Goal: Check status: Check status

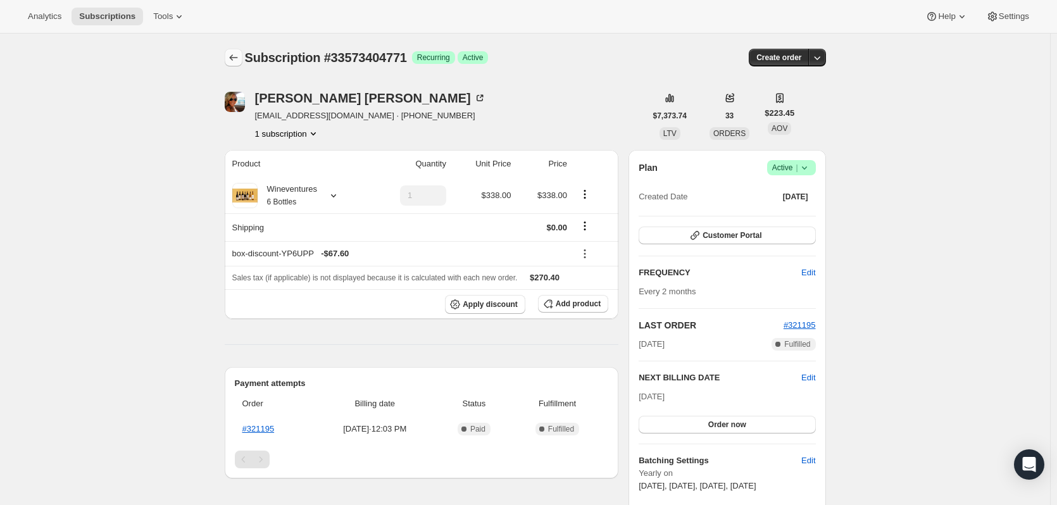
click at [238, 58] on icon "Subscriptions" at bounding box center [233, 57] width 13 height 13
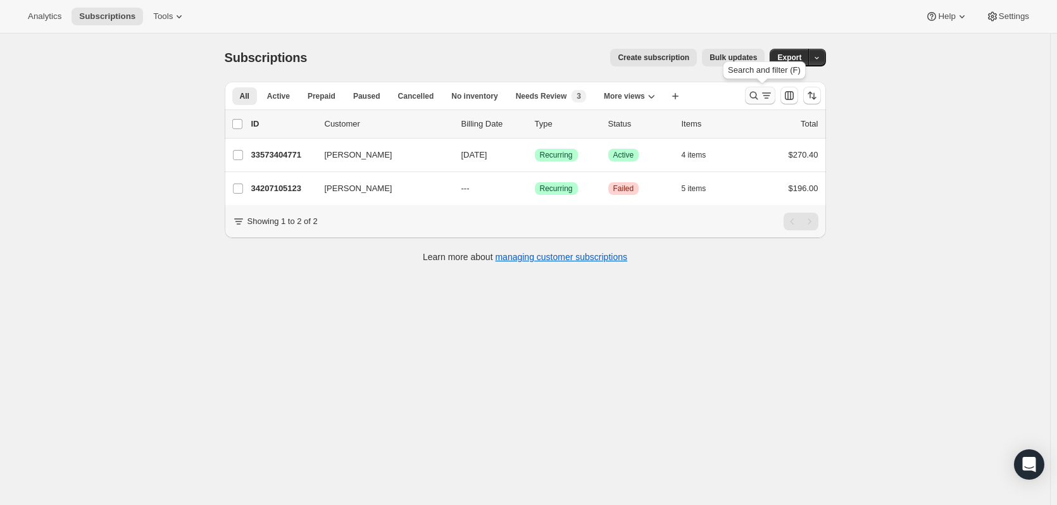
click at [753, 99] on icon "Search and filter results" at bounding box center [754, 95] width 13 height 13
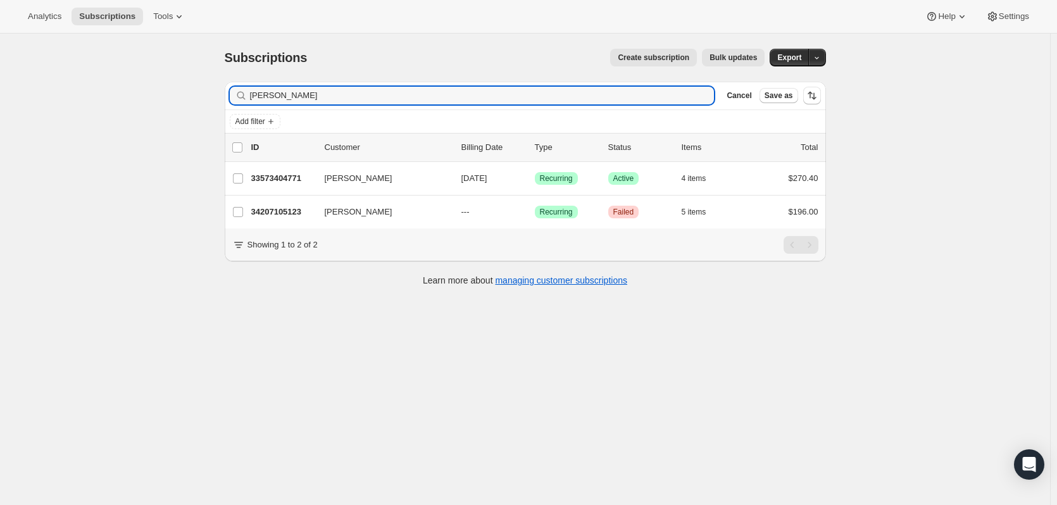
click at [569, 85] on div "Filter subscribers [PERSON_NAME] Clear Cancel Save as" at bounding box center [526, 96] width 602 height 28
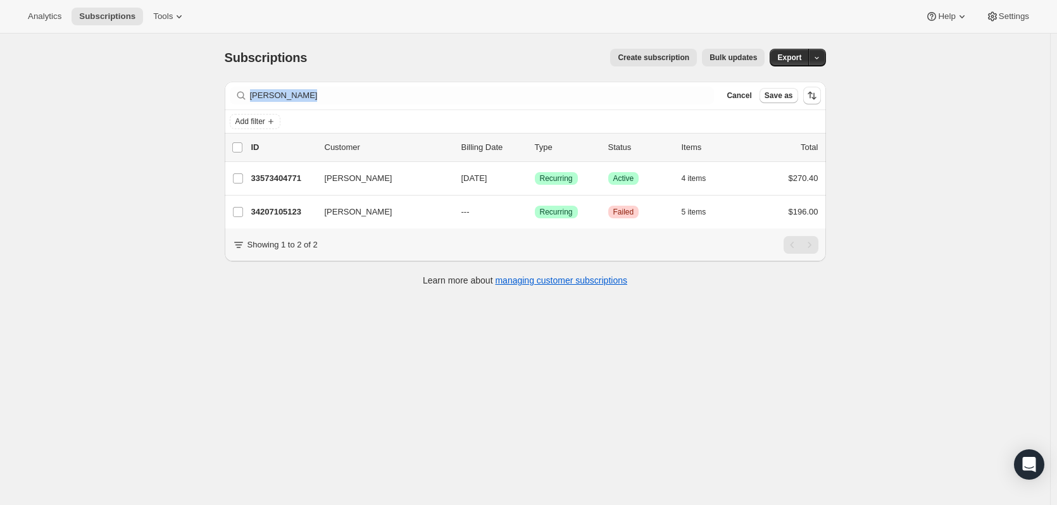
click at [569, 85] on div "Filter subscribers [PERSON_NAME] Clear Cancel Save as" at bounding box center [526, 96] width 602 height 28
click at [531, 85] on div "Filter subscribers [PERSON_NAME] Clear Cancel Save as" at bounding box center [526, 96] width 602 height 28
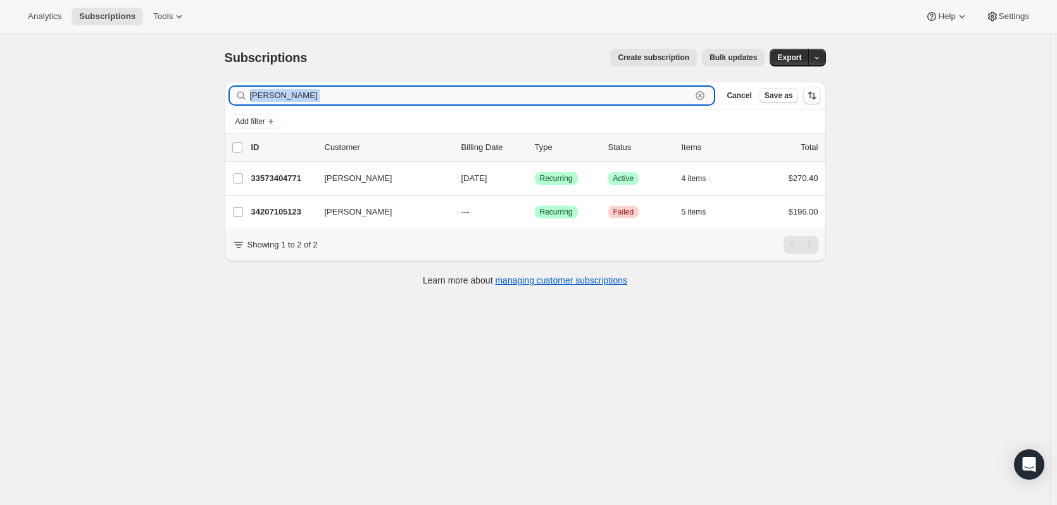
click at [531, 94] on input "[PERSON_NAME]" at bounding box center [471, 96] width 442 height 18
paste input "321979"
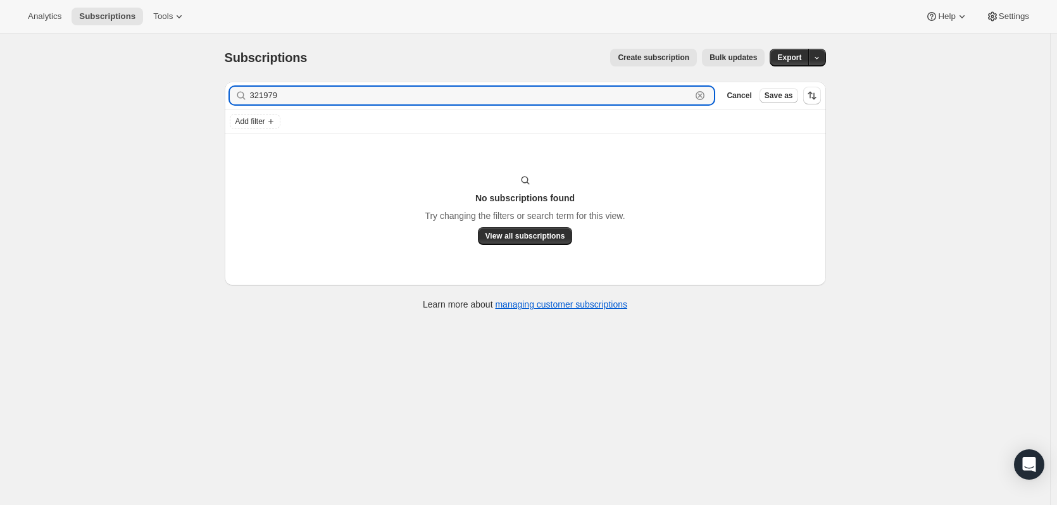
type input "321979"
click at [705, 99] on icon "button" at bounding box center [700, 95] width 9 height 9
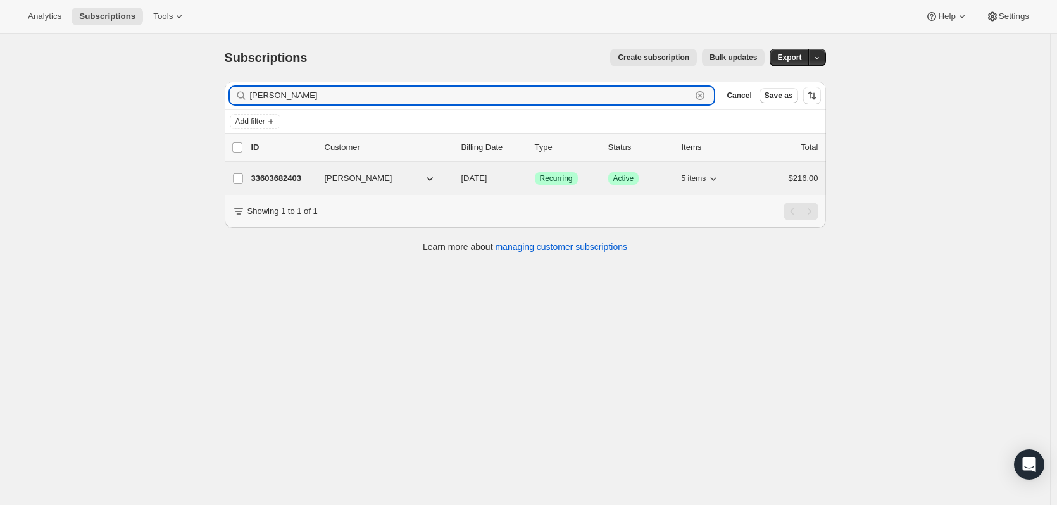
type input "[PERSON_NAME]"
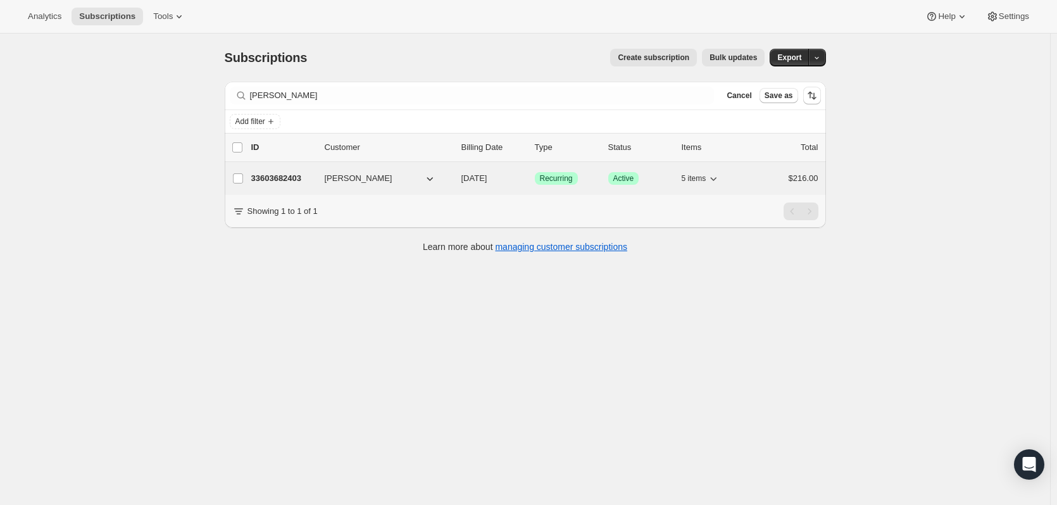
click at [294, 181] on p "33603682403" at bounding box center [282, 178] width 63 height 13
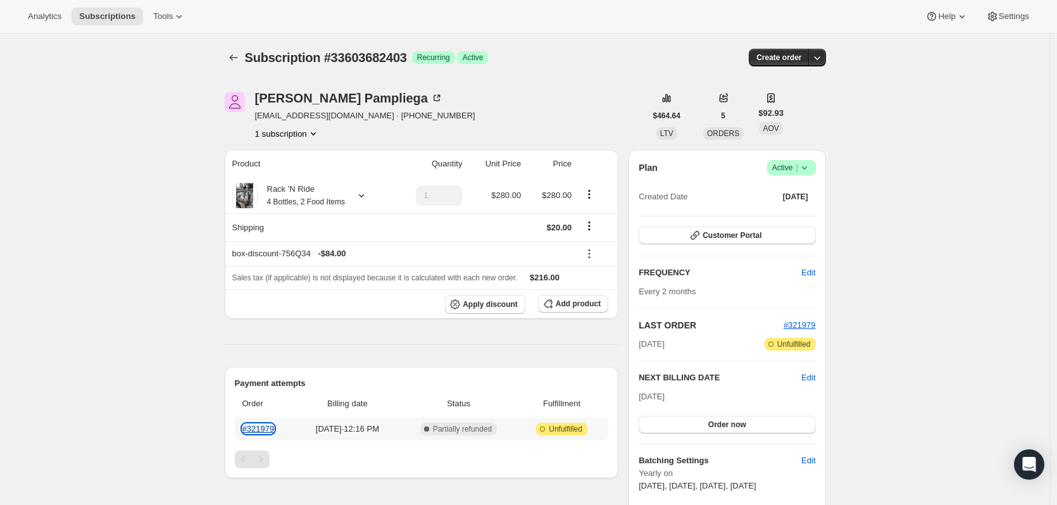
click at [265, 429] on link "#321979" at bounding box center [259, 428] width 32 height 9
